Goal: Task Accomplishment & Management: Use online tool/utility

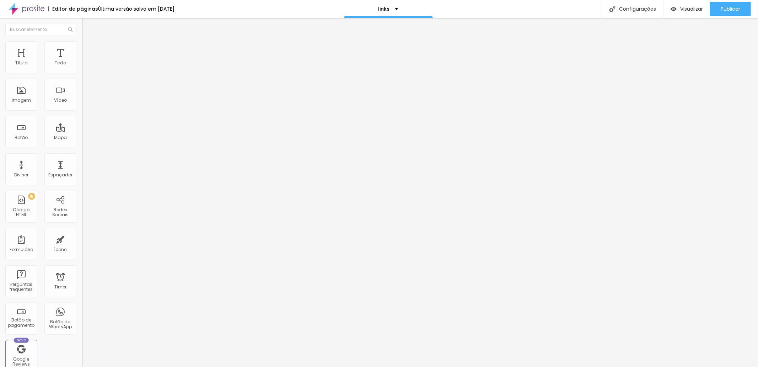
click at [87, 23] on img "button" at bounding box center [90, 26] width 6 height 6
click at [26, 210] on div "Código HTML" at bounding box center [21, 212] width 28 height 10
click at [82, 98] on div at bounding box center [123, 89] width 82 height 55
click at [88, 48] on span "Avançado" at bounding box center [99, 46] width 23 height 6
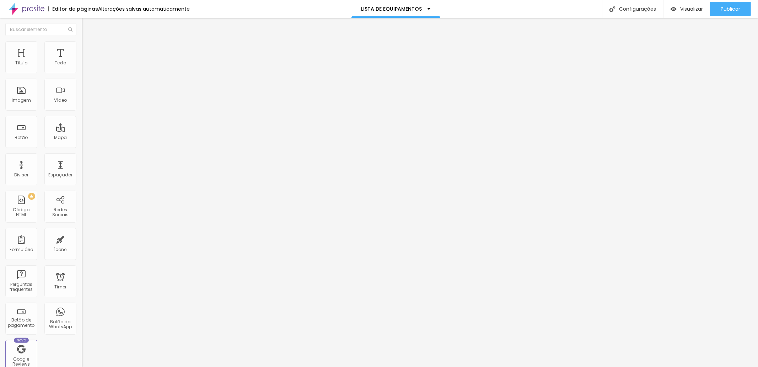
click at [82, 41] on li "Conteúdo" at bounding box center [123, 37] width 82 height 7
click at [694, 6] on span "Visualizar" at bounding box center [691, 9] width 23 height 6
click at [88, 49] on span "Avançado" at bounding box center [99, 46] width 23 height 6
click at [88, 42] on span "Conteúdo" at bounding box center [99, 39] width 22 height 6
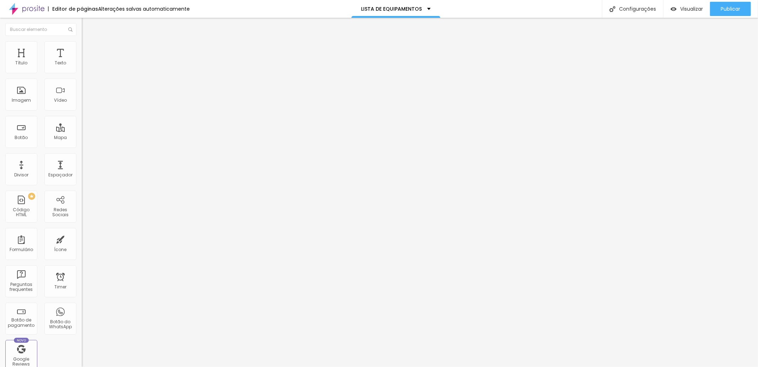
click at [82, 90] on div "< a href = "https://s.click.aliexpress.com/e/_oEksQHZ" target = "_blank" > < im…" at bounding box center [265, 86] width 366 height 49
click at [688, 7] on span "Visualizar" at bounding box center [691, 9] width 23 height 6
click at [82, 92] on div "Principais recomendações de produtos à venda! VILTROX 33mm F1.4 Auto Foco Retra…" at bounding box center [281, 86] width 399 height 49
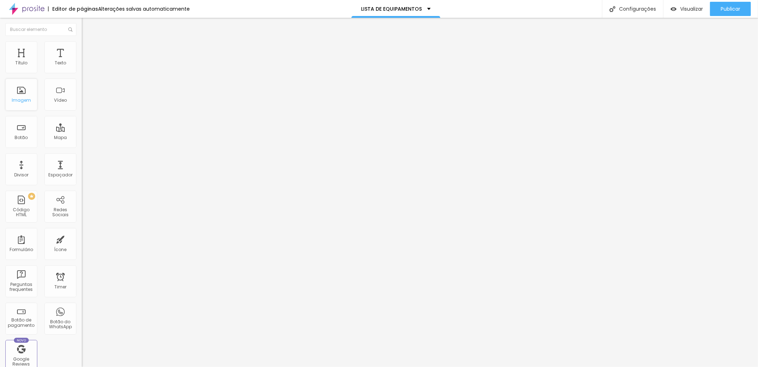
click at [23, 98] on div "Imagem" at bounding box center [21, 100] width 19 height 5
click at [88, 48] on span "Estilo" at bounding box center [93, 46] width 11 height 6
click at [82, 48] on img at bounding box center [85, 51] width 6 height 6
click at [82, 355] on div "Insira seu código aqui" at bounding box center [110, 358] width 56 height 6
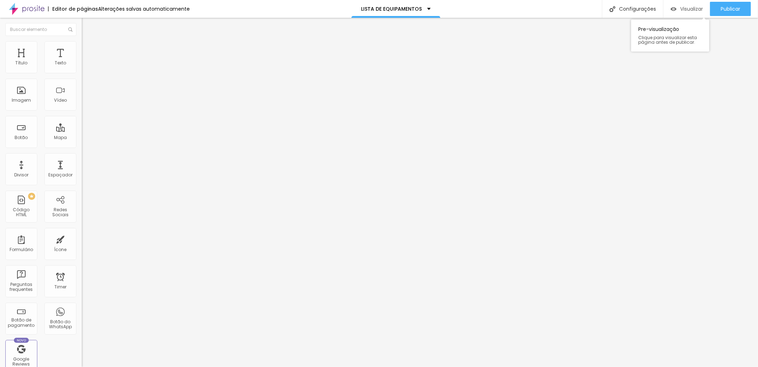
click at [685, 6] on span "Visualizar" at bounding box center [691, 9] width 23 height 6
